Goal: Information Seeking & Learning: Learn about a topic

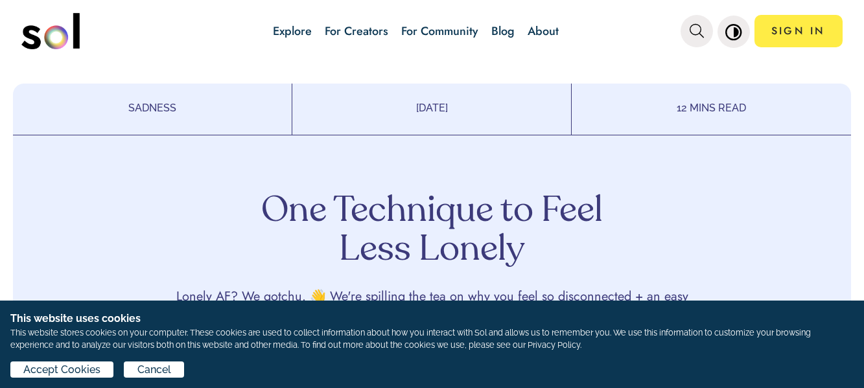
drag, startPoint x: 853, startPoint y: 27, endPoint x: 853, endPoint y: 76, distance: 49.2
click at [853, 75] on div "Explore For Creators For Community Blog About SIGN IN Explore For Creators For …" at bounding box center [432, 194] width 864 height 388
drag, startPoint x: 853, startPoint y: 13, endPoint x: 853, endPoint y: 92, distance: 79.1
click at [853, 92] on div "Explore For Creators For Community Blog About SIGN IN Explore For Creators For …" at bounding box center [432, 194] width 864 height 388
click at [175, 366] on button "Cancel" at bounding box center [154, 370] width 60 height 16
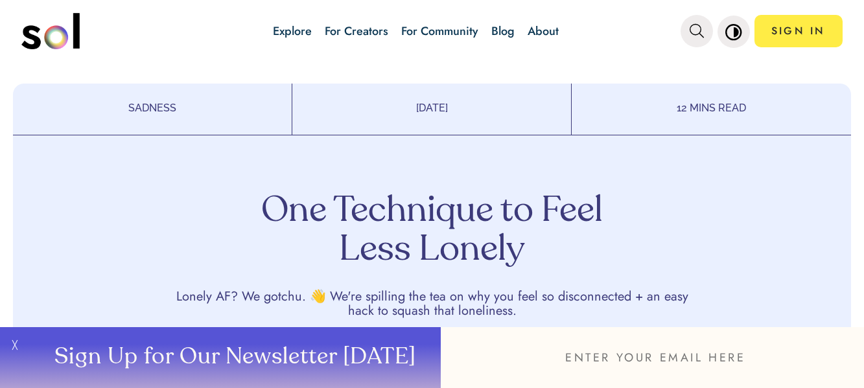
click at [12, 345] on button "╳" at bounding box center [13, 357] width 26 height 61
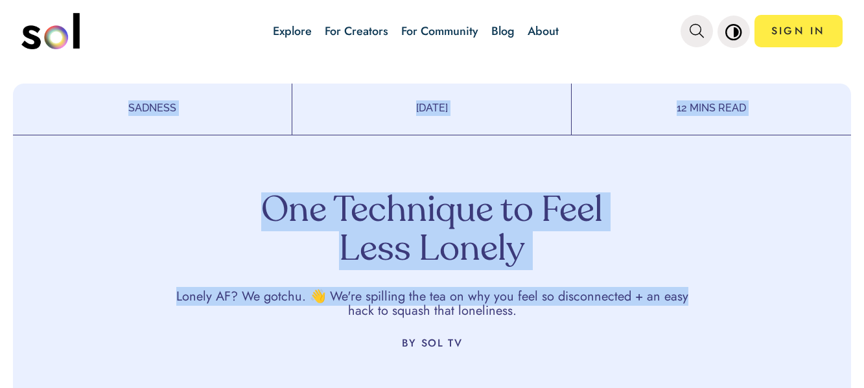
drag, startPoint x: 853, startPoint y: 21, endPoint x: 853, endPoint y: 188, distance: 167.2
click at [853, 188] on div "Explore For Creators For Community Blog About SIGN IN Explore For Creators For …" at bounding box center [432, 194] width 864 height 388
click at [726, 212] on div "One Technique to Feel Less Lonely Lonely AF? We gotchu. 👋 We're spilling the te…" at bounding box center [432, 309] width 838 height 325
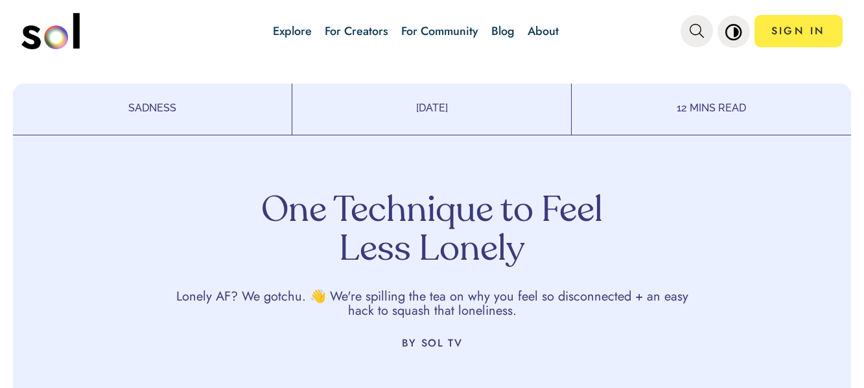
click at [717, 103] on p "12 MINS READ" at bounding box center [711, 108] width 279 height 16
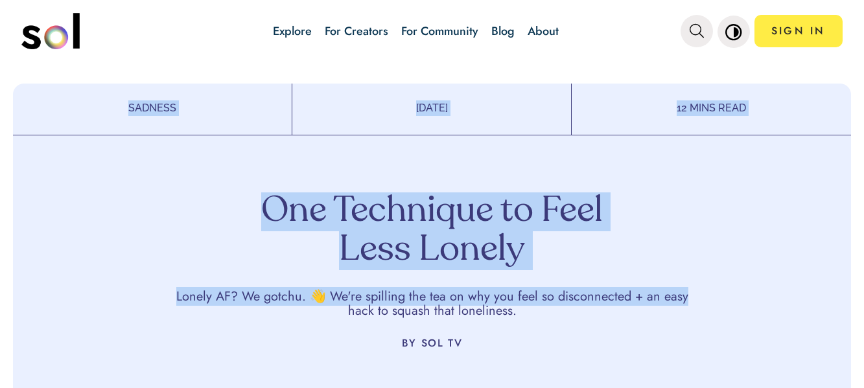
drag, startPoint x: 853, startPoint y: 21, endPoint x: 853, endPoint y: 190, distance: 168.5
click at [853, 190] on div "Explore For Creators For Community Blog About SIGN IN Explore For Creators For …" at bounding box center [432, 194] width 864 height 388
click at [794, 183] on div "One Technique to Feel Less Lonely Lonely AF? We gotchu. 👋 We're spilling the te…" at bounding box center [432, 309] width 838 height 325
